Goal: Contribute content

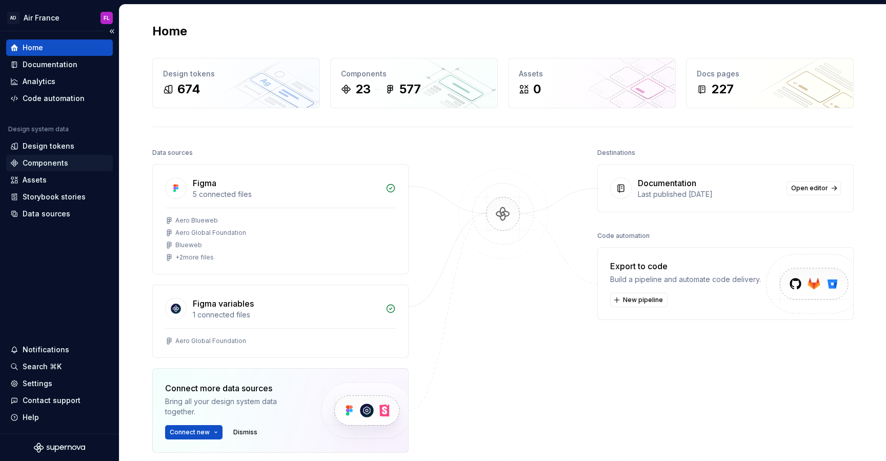
click at [35, 161] on div "Components" at bounding box center [46, 163] width 46 height 10
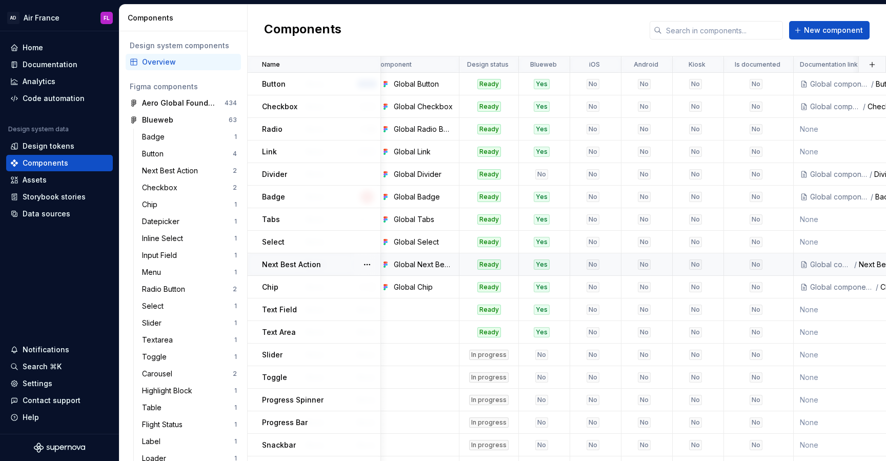
scroll to position [0, 231]
click at [35, 68] on div "Documentation" at bounding box center [50, 64] width 55 height 10
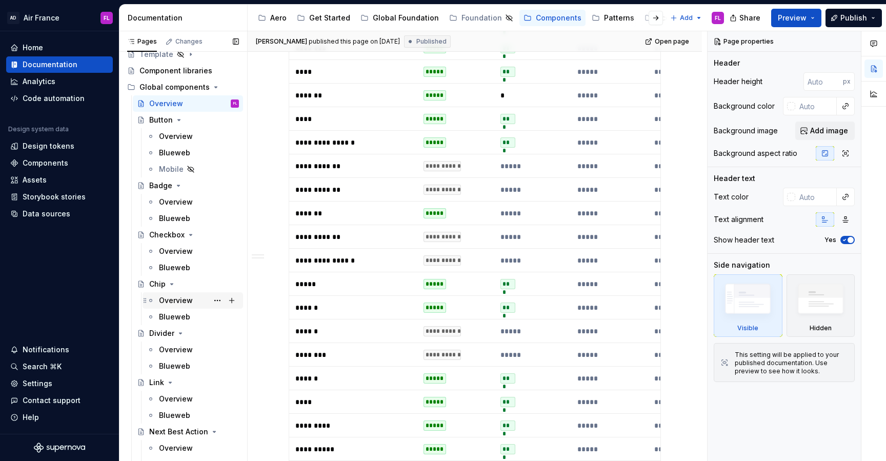
scroll to position [30, 0]
click at [173, 298] on div "Overview" at bounding box center [176, 298] width 34 height 10
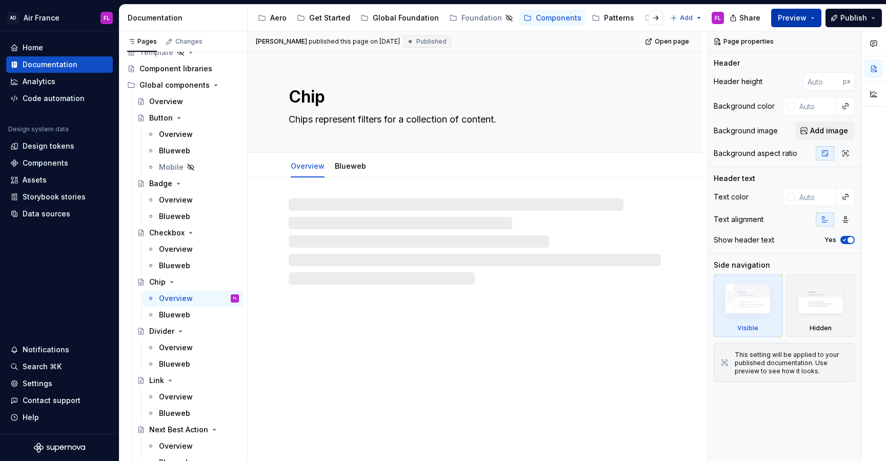
click at [814, 14] on button "Preview" at bounding box center [796, 18] width 50 height 18
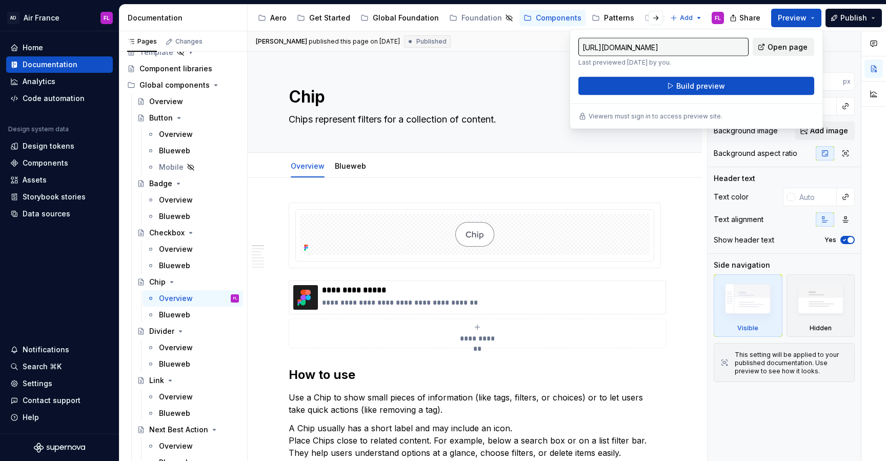
click at [774, 50] on span "Open page" at bounding box center [787, 47] width 40 height 10
type textarea "*"
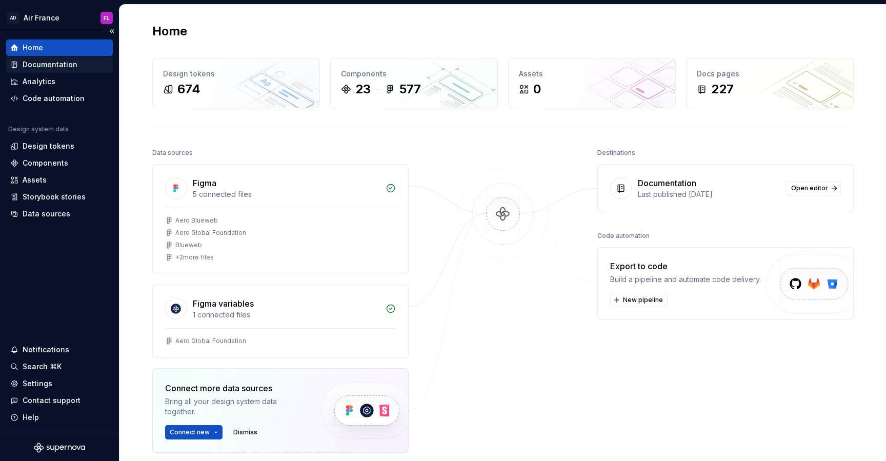
click at [41, 63] on div "Documentation" at bounding box center [50, 64] width 55 height 10
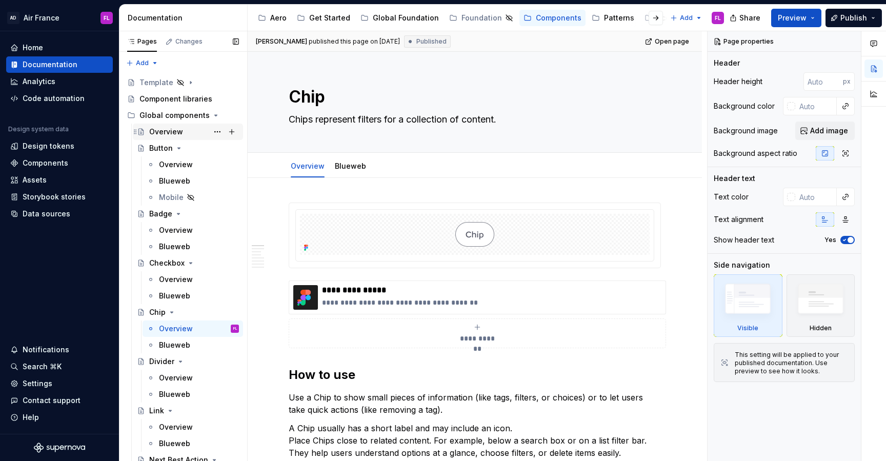
click at [168, 124] on div "Overview" at bounding box center [188, 132] width 110 height 16
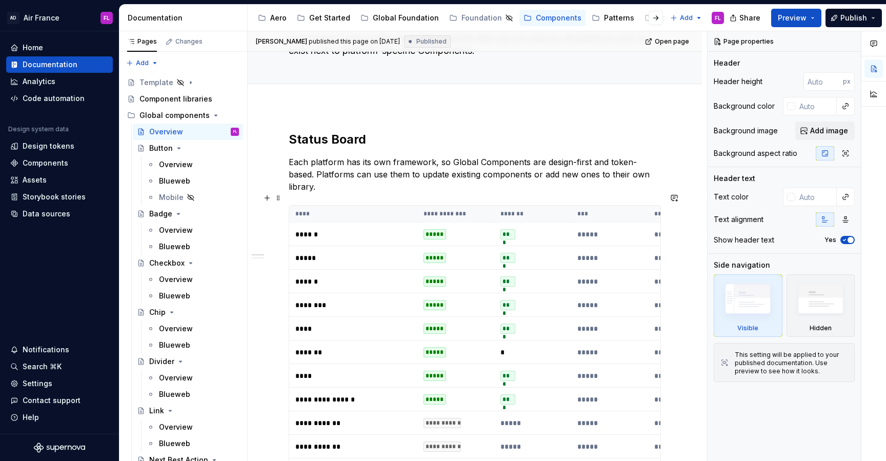
scroll to position [116, 0]
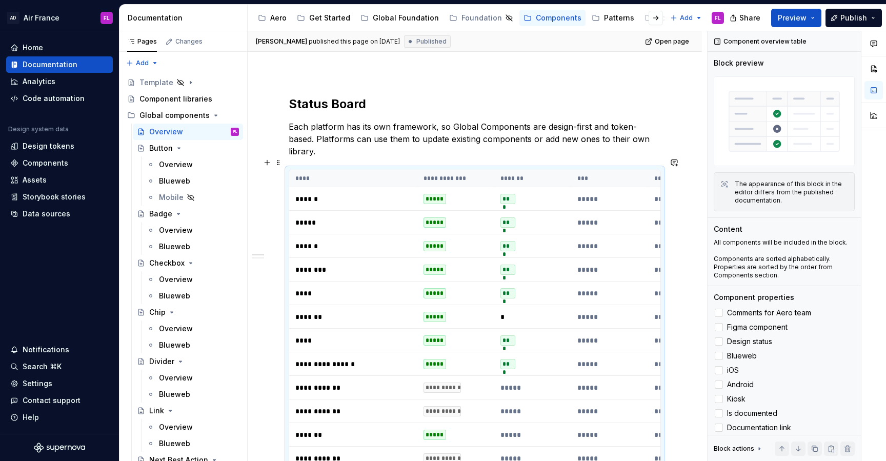
click at [328, 333] on td "****" at bounding box center [353, 341] width 128 height 24
click at [303, 335] on p "****" at bounding box center [353, 340] width 116 height 10
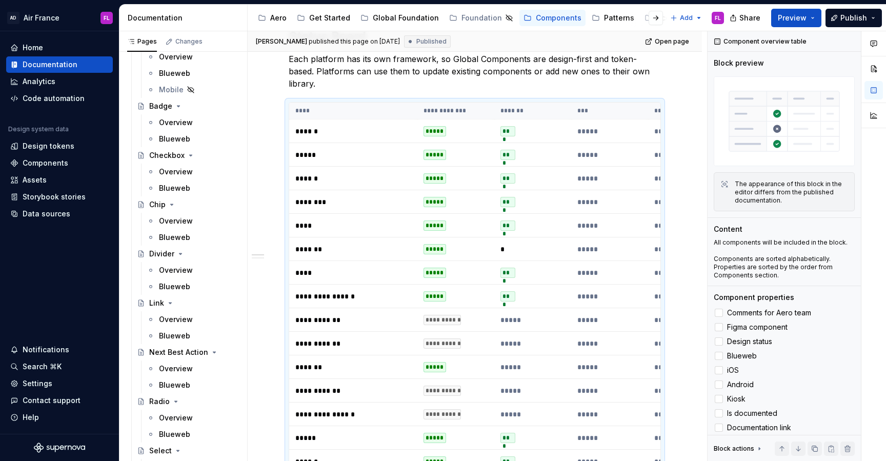
scroll to position [114, 0]
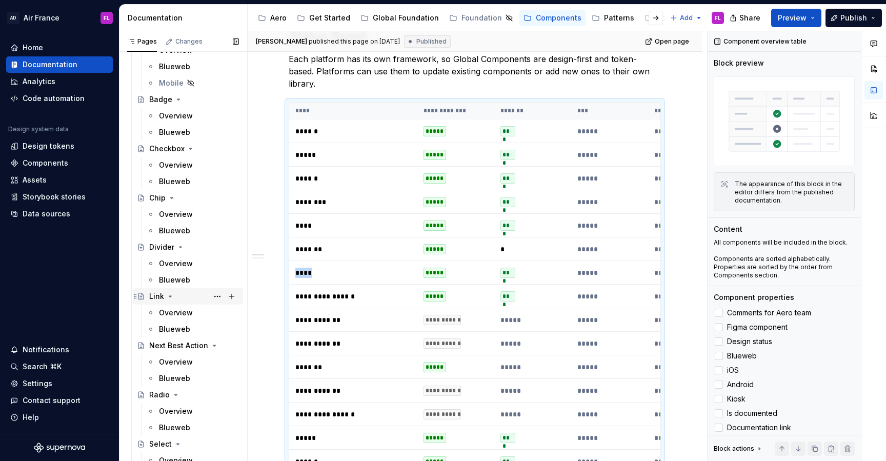
click at [153, 294] on div "Link" at bounding box center [156, 296] width 15 height 10
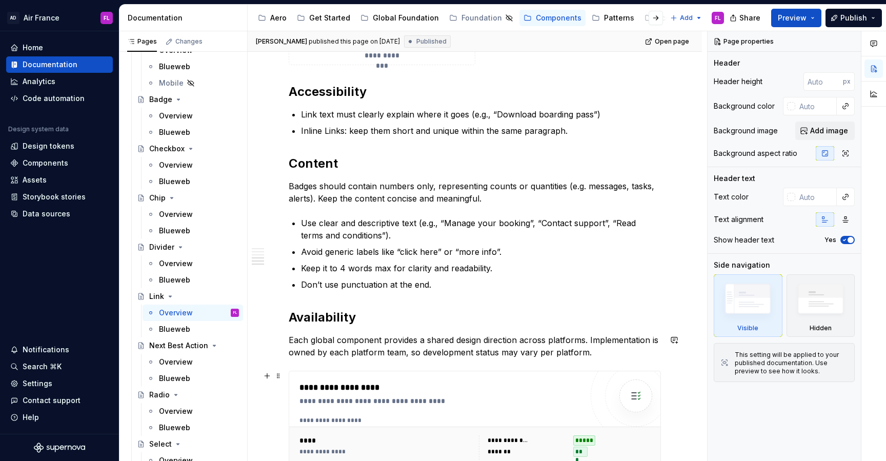
scroll to position [1328, 0]
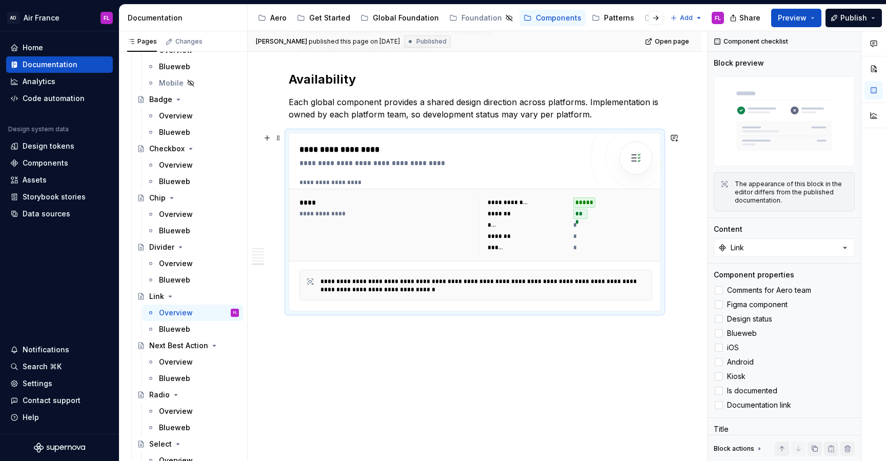
click at [446, 235] on div "**********" at bounding box center [385, 224] width 173 height 55
click at [768, 248] on button "Link" at bounding box center [784, 247] width 141 height 18
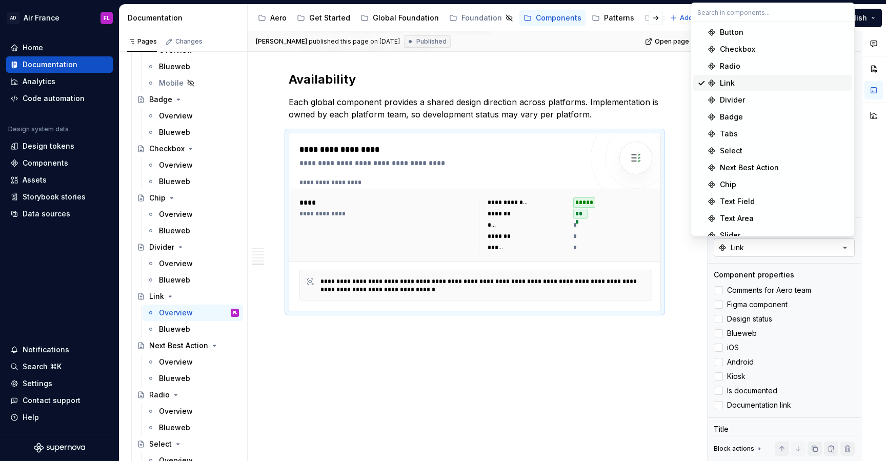
click at [768, 248] on button "Link" at bounding box center [784, 247] width 141 height 18
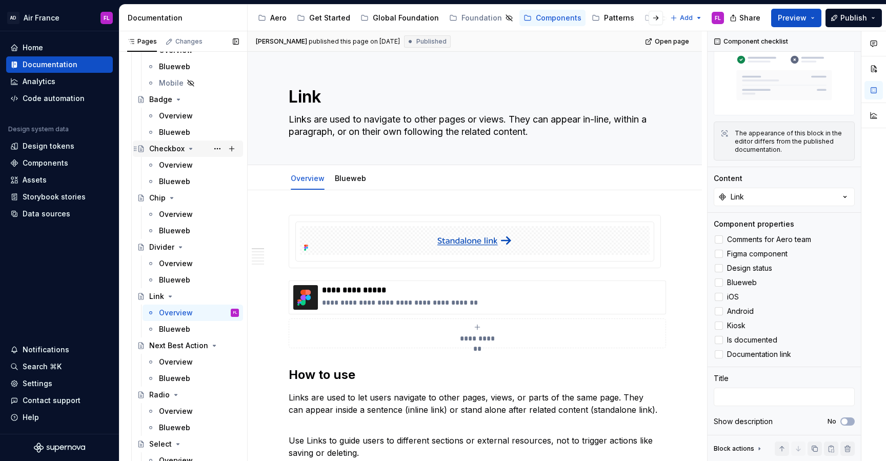
scroll to position [0, 0]
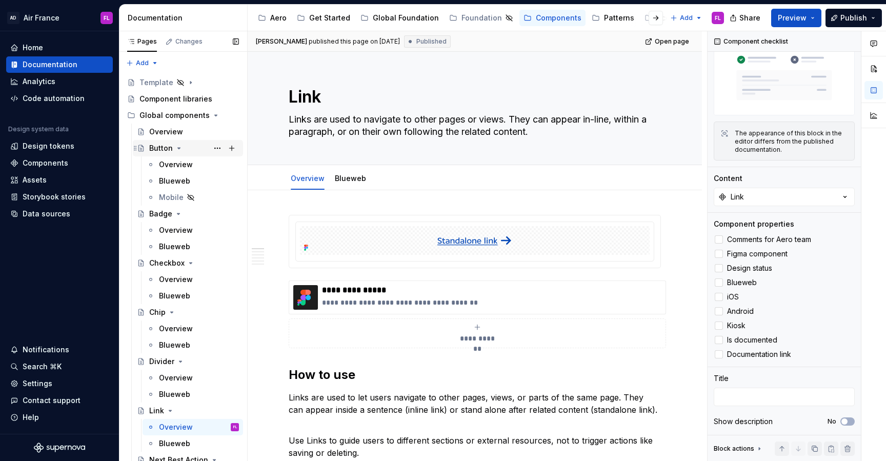
click at [178, 148] on icon "Page tree" at bounding box center [179, 148] width 3 height 1
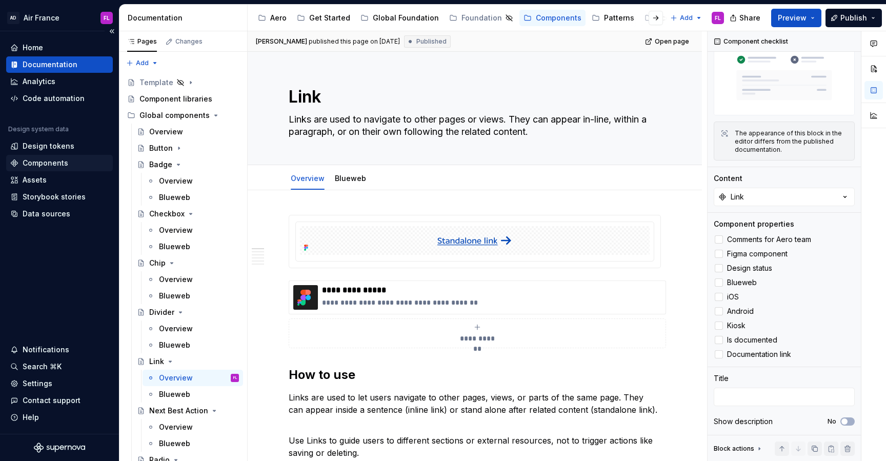
click at [54, 167] on div "Components" at bounding box center [46, 163] width 46 height 10
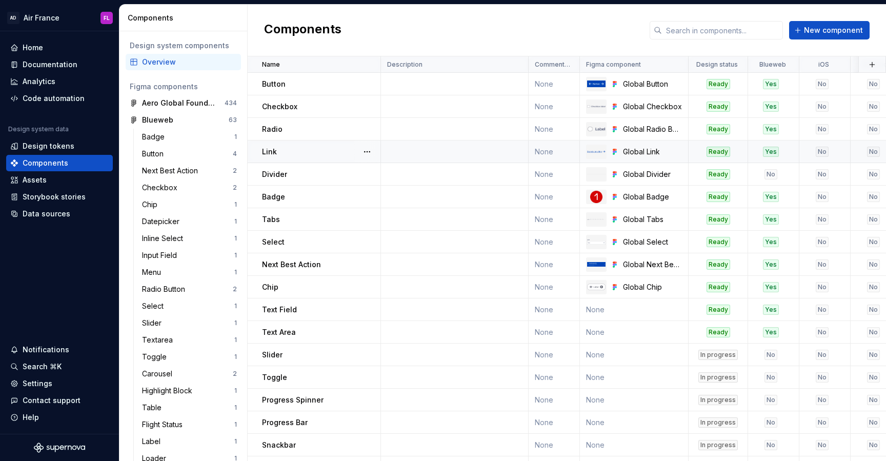
click at [300, 153] on div "Link" at bounding box center [321, 152] width 118 height 10
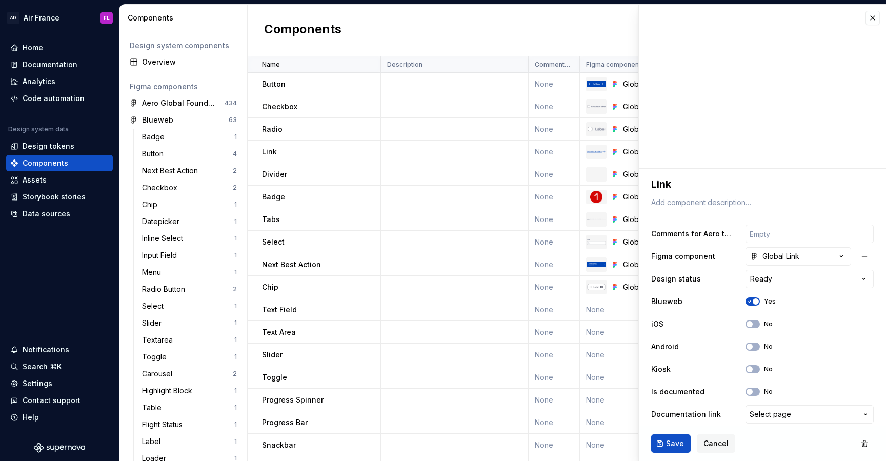
scroll to position [6, 0]
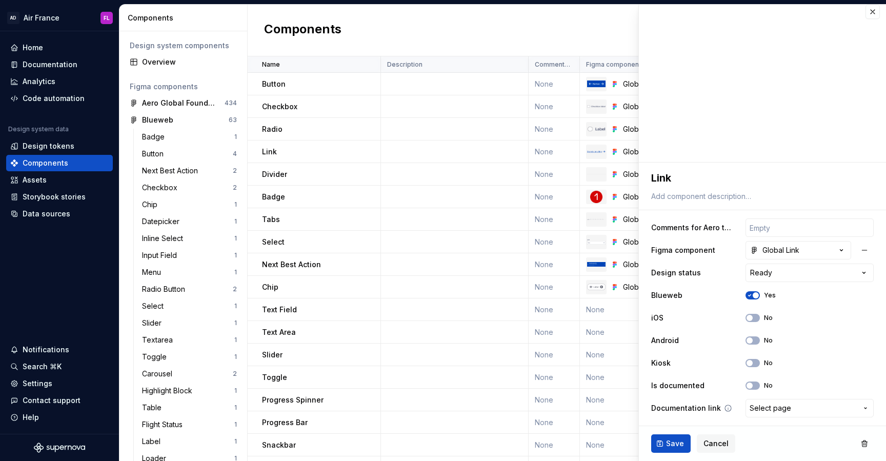
click at [773, 416] on button "Select page" at bounding box center [809, 408] width 128 height 18
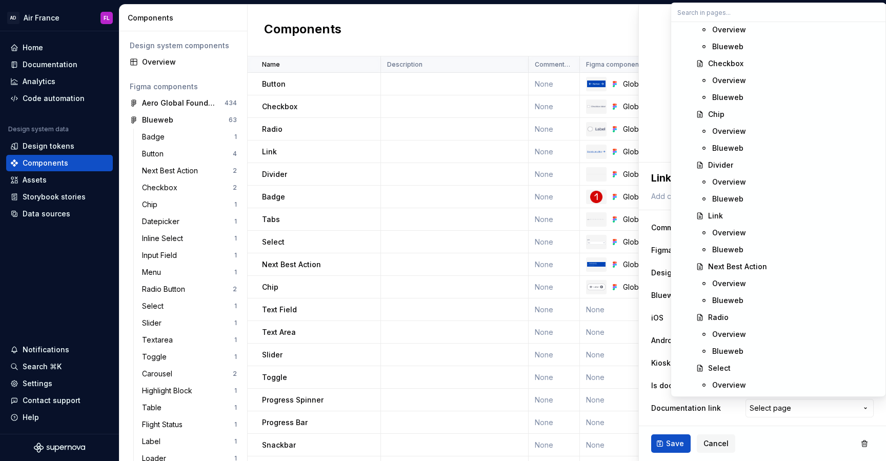
scroll to position [1088, 0]
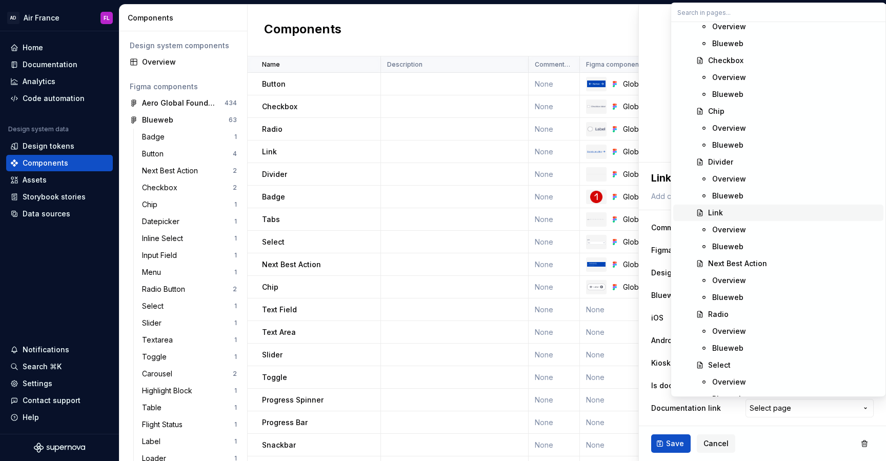
click at [724, 215] on div "Link" at bounding box center [793, 213] width 171 height 10
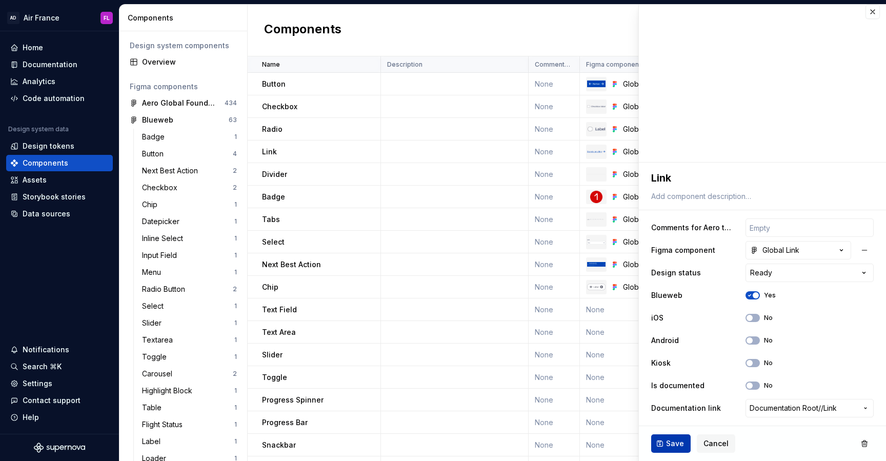
click at [670, 452] on button "Save" at bounding box center [670, 443] width 39 height 18
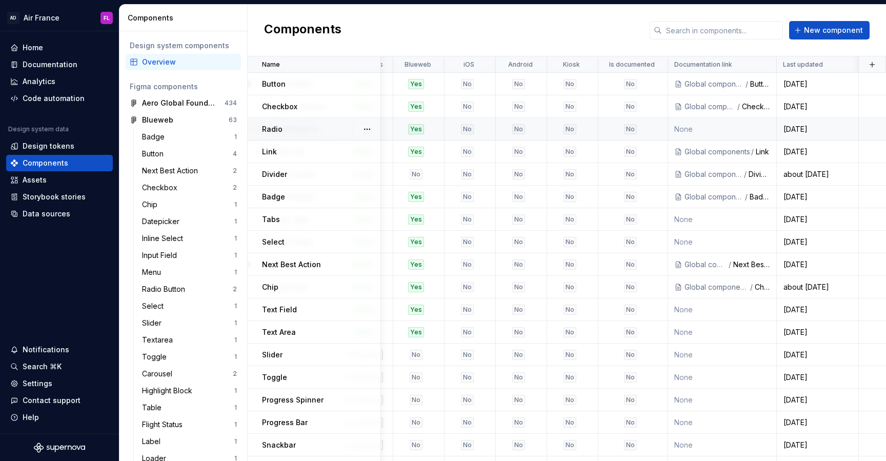
scroll to position [0, 355]
click at [695, 136] on td "None" at bounding box center [722, 129] width 109 height 23
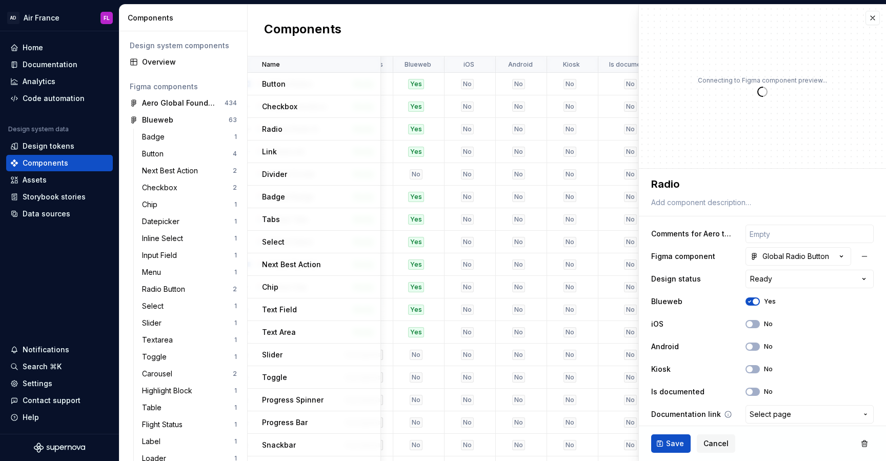
click at [778, 406] on button "Select page" at bounding box center [809, 414] width 128 height 18
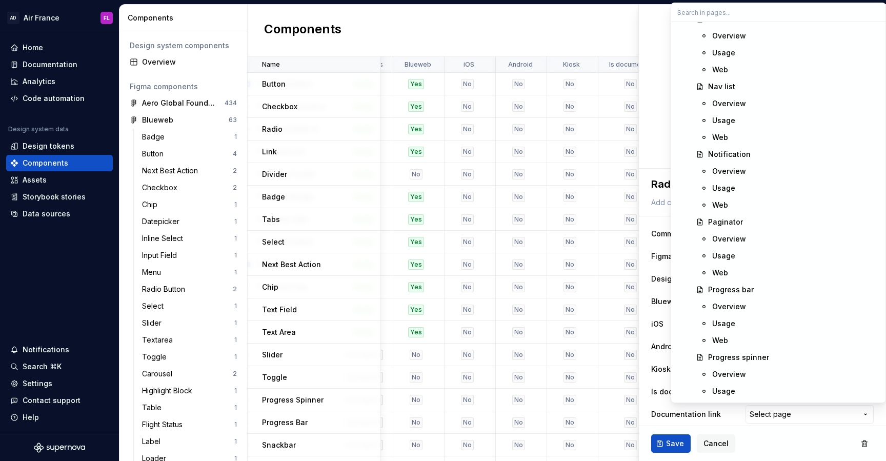
scroll to position [2807, 0]
click at [51, 269] on html "AD Air France FL Home Documentation Analytics Code automation Design system dat…" at bounding box center [443, 230] width 886 height 461
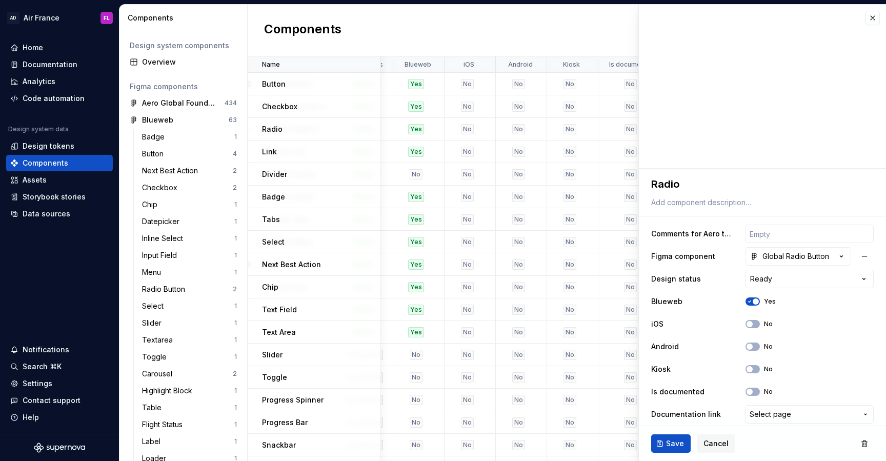
type textarea "*"
click at [813, 417] on span "Select page" at bounding box center [803, 414] width 108 height 10
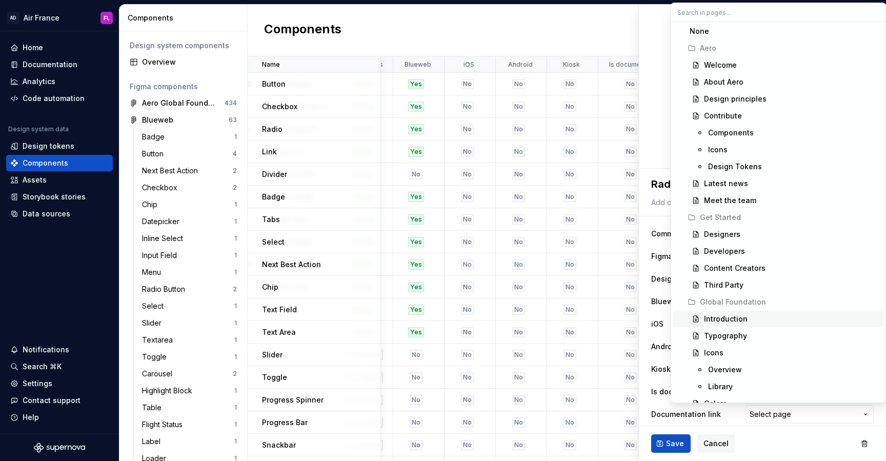
scroll to position [0, 0]
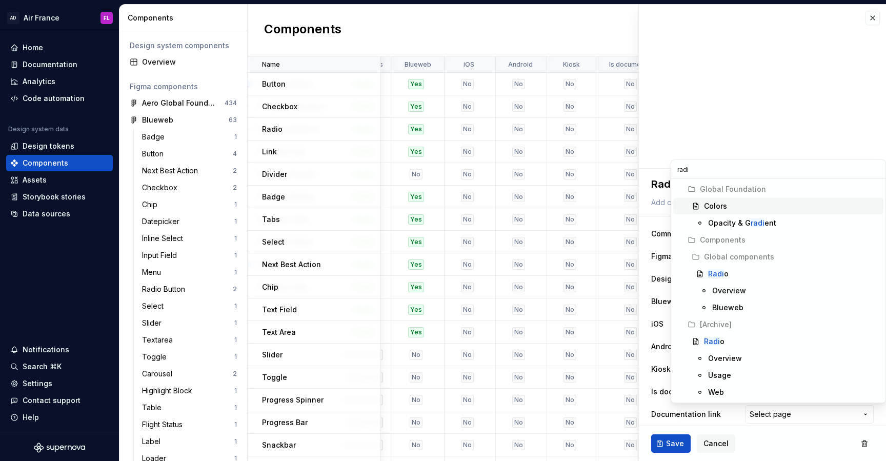
type input "radio"
type textarea "*"
type input "radio"
click at [727, 270] on div "Radio" at bounding box center [793, 274] width 171 height 10
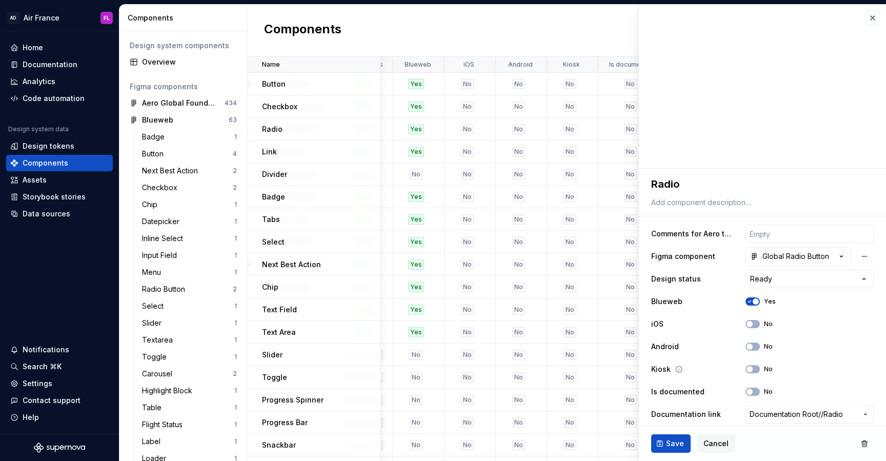
scroll to position [6, 0]
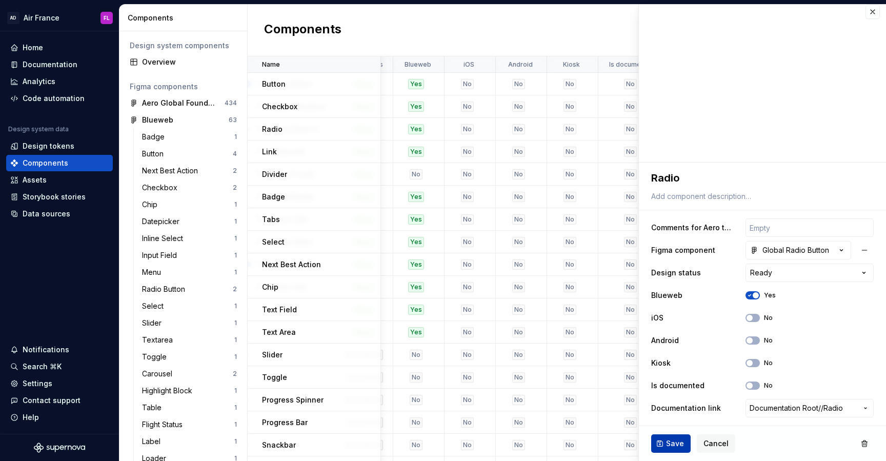
click at [664, 446] on button "Save" at bounding box center [670, 443] width 39 height 18
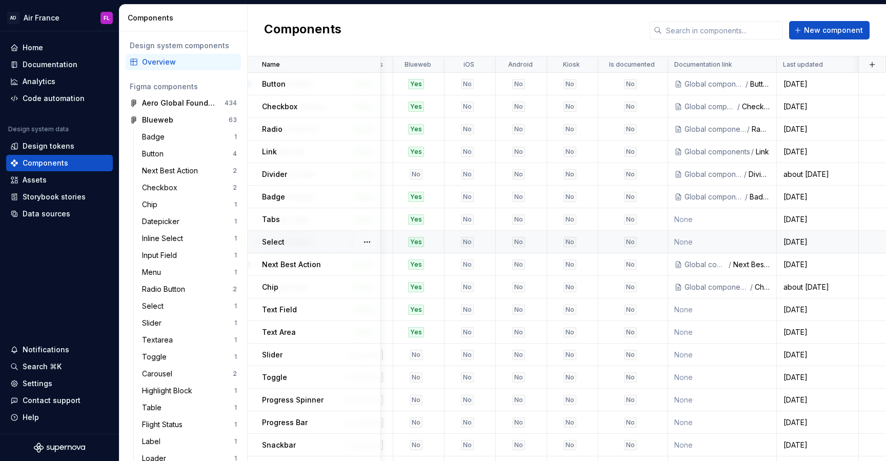
click at [712, 242] on td "None" at bounding box center [722, 242] width 109 height 23
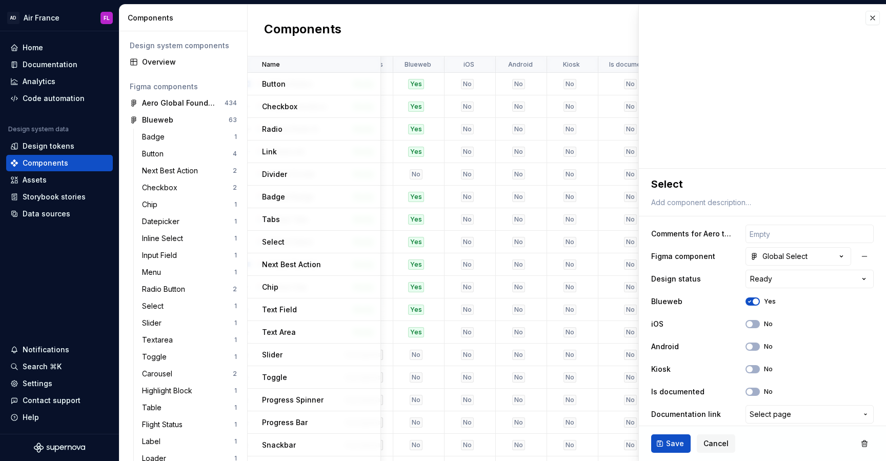
type textarea "*"
click at [805, 415] on span "Select page" at bounding box center [803, 414] width 108 height 10
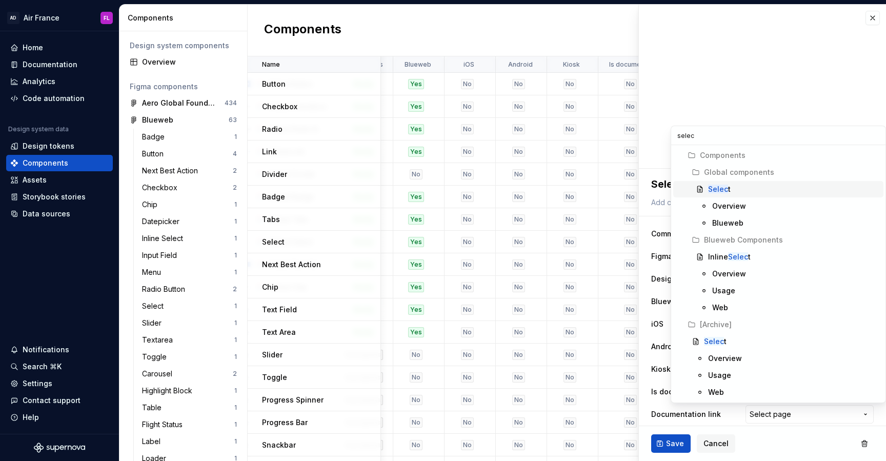
type input "selec"
click at [741, 185] on div "Selec t" at bounding box center [793, 189] width 171 height 10
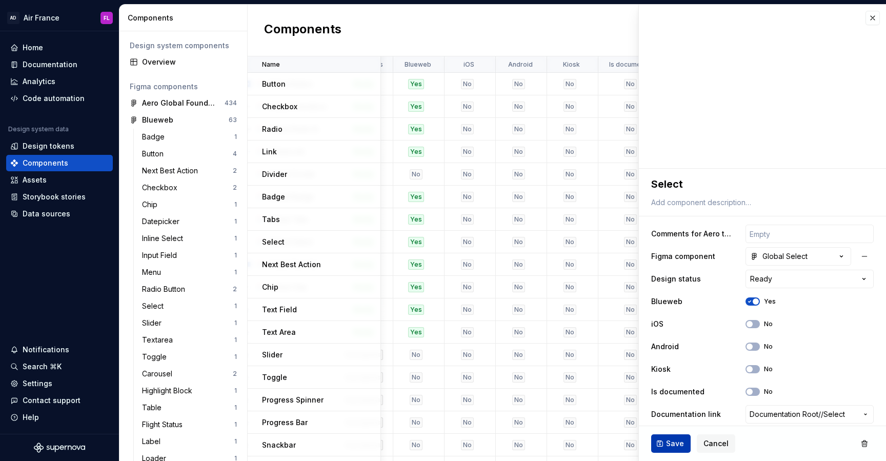
click at [657, 437] on button "Save" at bounding box center [670, 443] width 39 height 18
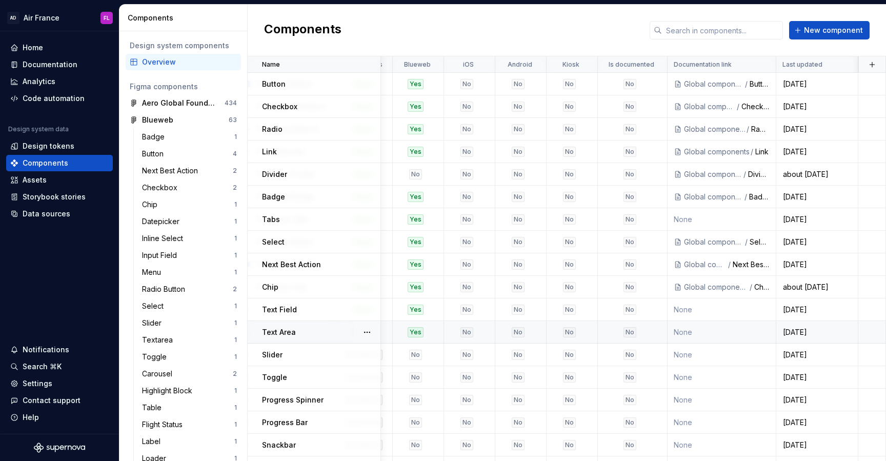
scroll to position [0, 355]
click at [52, 65] on div "Documentation" at bounding box center [50, 64] width 55 height 10
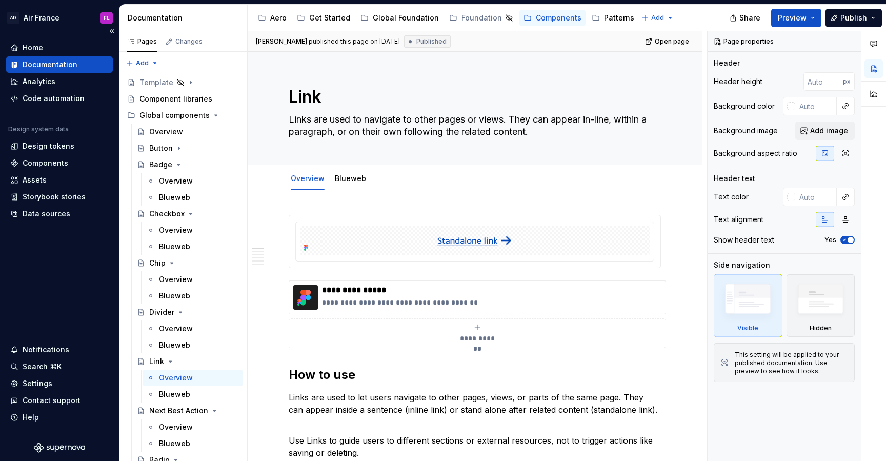
type textarea "*"
